Goal: Information Seeking & Learning: Compare options

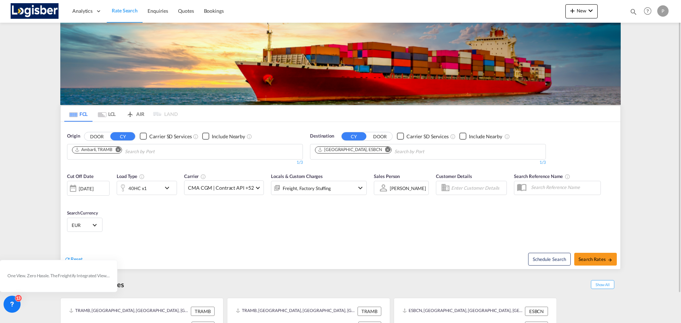
click at [119, 152] on md-icon "Remove" at bounding box center [118, 149] width 5 height 5
click at [144, 150] on md-chips at bounding box center [184, 151] width 235 height 15
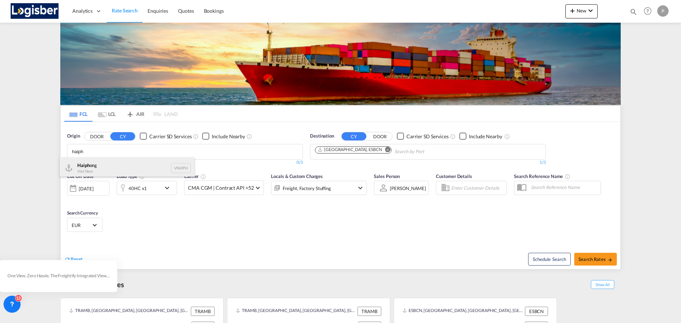
type input "haiph"
click at [122, 170] on div "Haiph ong Viet Nam VNHPH" at bounding box center [127, 167] width 135 height 21
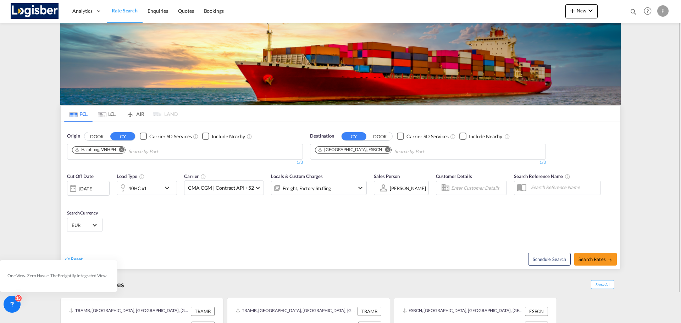
click at [171, 189] on md-icon "icon-chevron-down" at bounding box center [169, 188] width 12 height 9
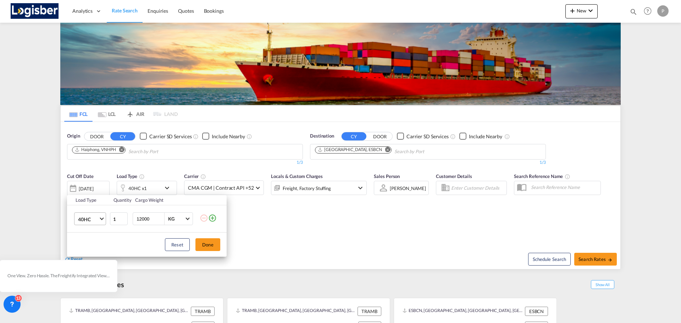
click at [100, 218] on span "Choose: \a40HC" at bounding box center [102, 218] width 4 height 4
click at [94, 185] on md-option "20GP" at bounding box center [96, 185] width 48 height 17
click at [213, 248] on button "Done" at bounding box center [207, 244] width 25 height 13
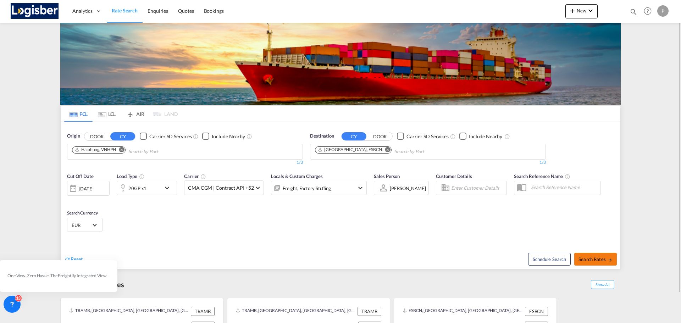
click at [602, 256] on span "Search Rates" at bounding box center [595, 259] width 34 height 6
type input "VNHPH to ESBCN / [DATE]"
